Goal: Transaction & Acquisition: Purchase product/service

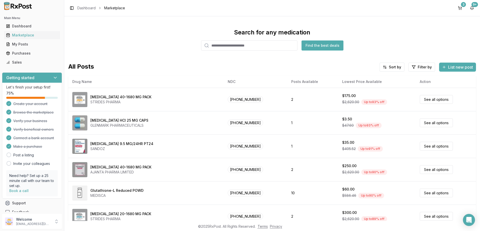
click at [274, 48] on input "search" at bounding box center [249, 45] width 96 height 10
type input "*****"
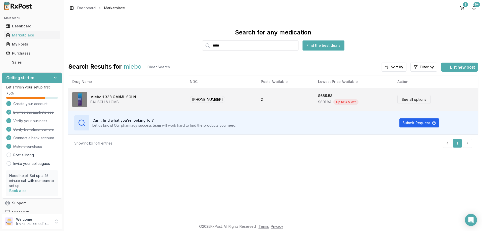
click at [330, 96] on div "$689.58" at bounding box center [353, 95] width 71 height 5
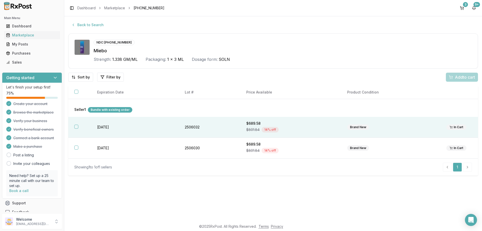
click at [292, 132] on div "$801.84 14 % off" at bounding box center [290, 130] width 89 height 8
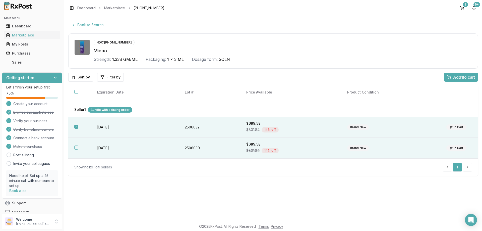
click at [139, 149] on td "[DATE]" at bounding box center [135, 148] width 88 height 21
click at [466, 73] on button "Add 2 to cart" at bounding box center [460, 77] width 35 height 9
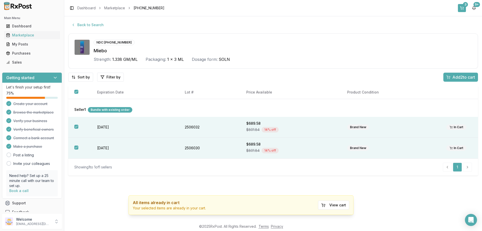
click at [465, 9] on button "3" at bounding box center [462, 8] width 8 height 8
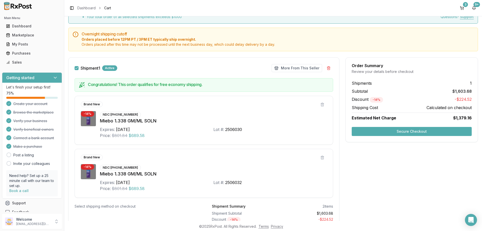
scroll to position [71, 0]
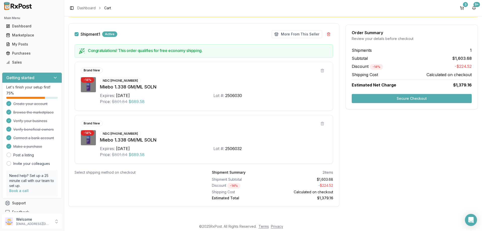
click at [439, 98] on button "Secure Checkout" at bounding box center [412, 98] width 120 height 9
